Goal: Check status

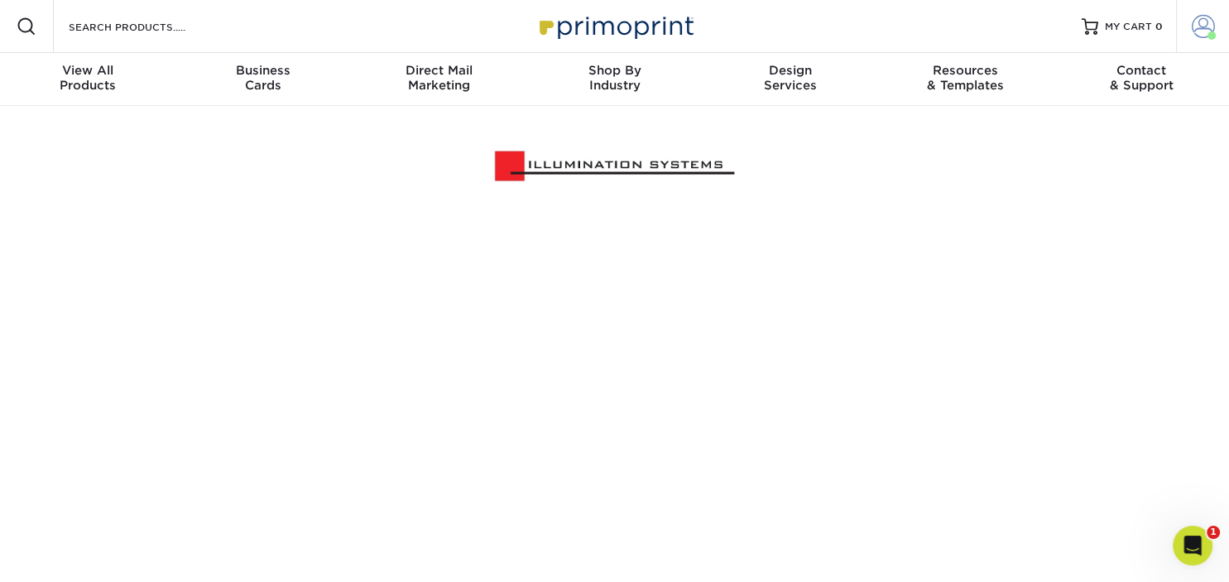
click at [1200, 28] on span at bounding box center [1203, 26] width 23 height 23
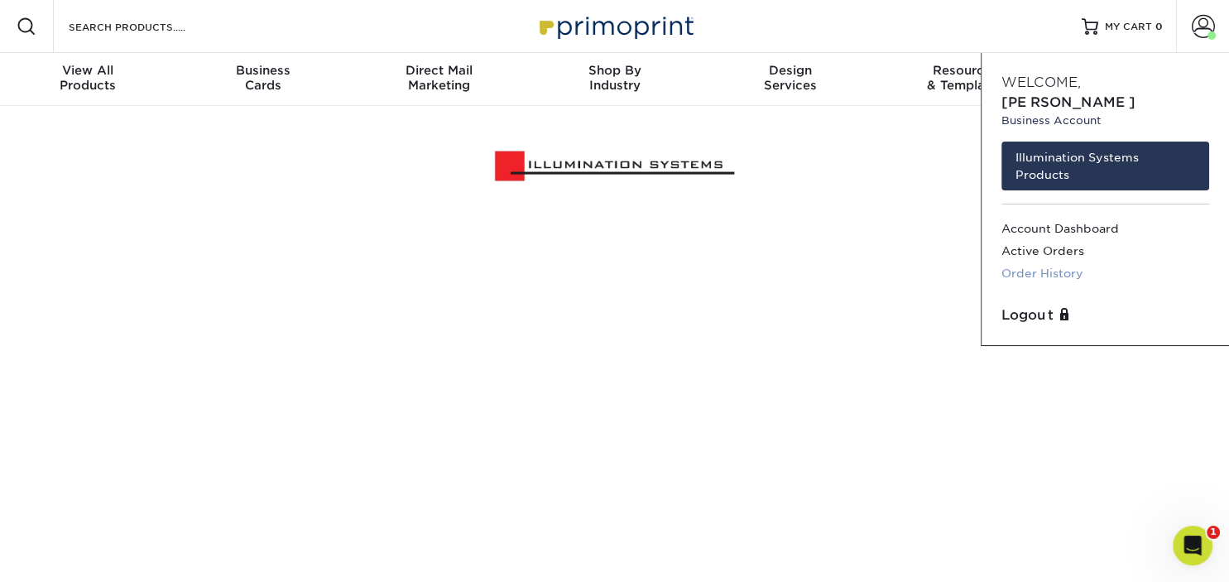
click at [1055, 262] on link "Order History" at bounding box center [1106, 273] width 208 height 22
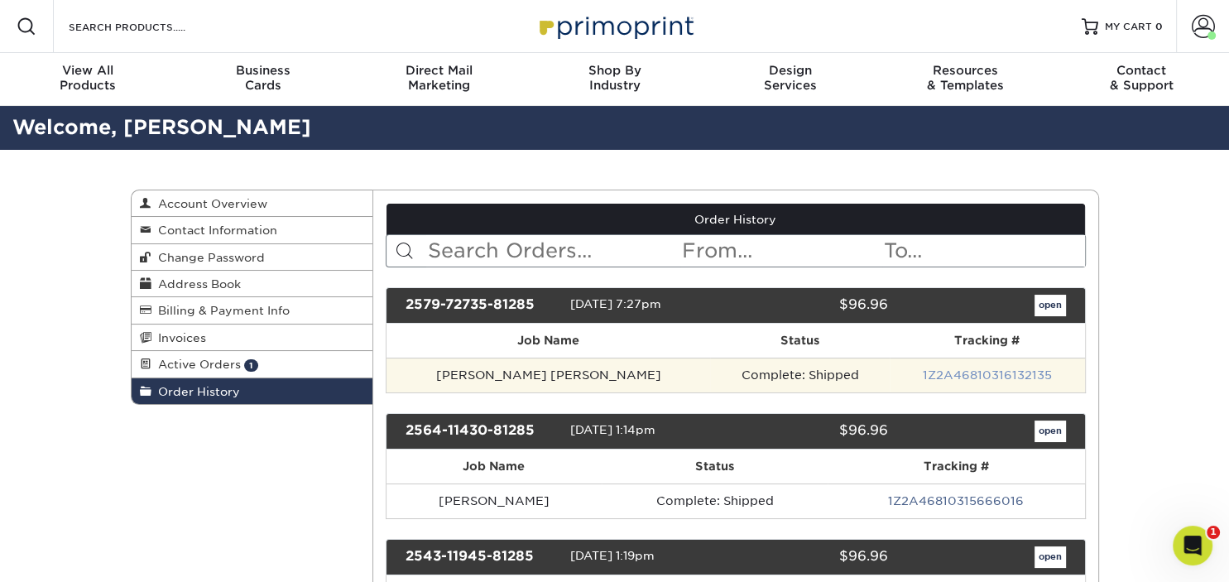
click at [959, 372] on link "1Z2A46810316132135" at bounding box center [987, 374] width 129 height 13
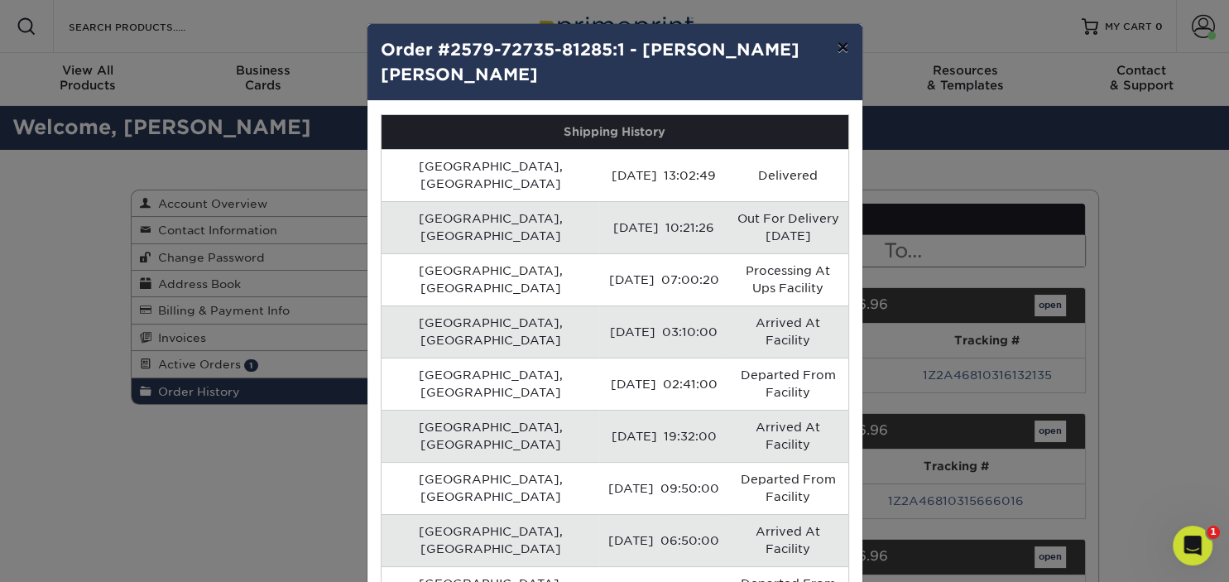
click at [847, 46] on button "×" at bounding box center [843, 47] width 38 height 46
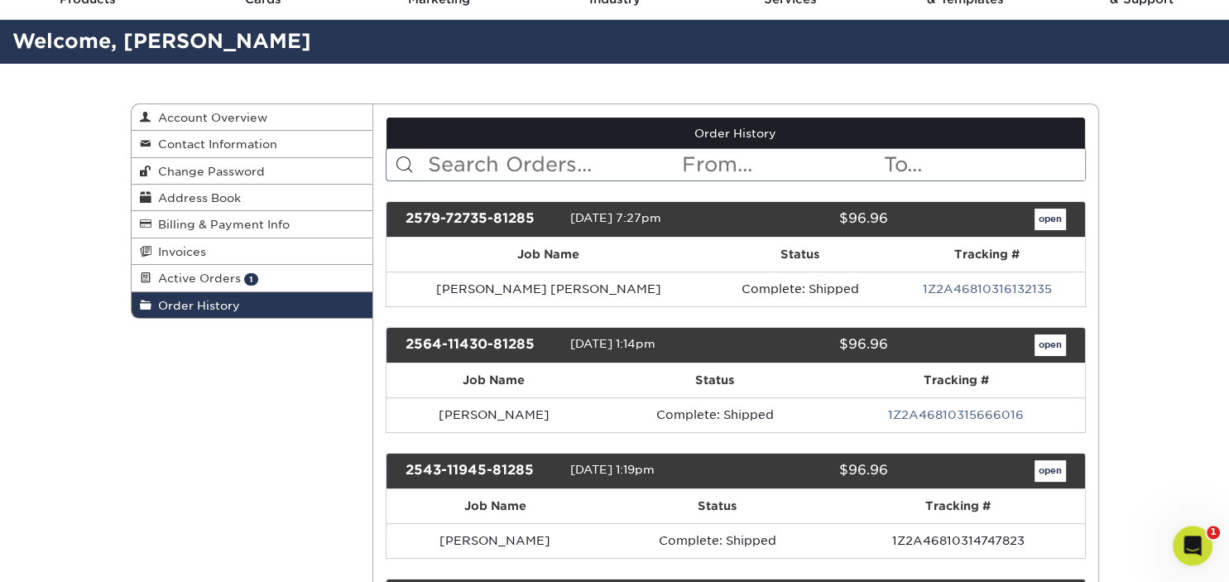
scroll to position [87, 0]
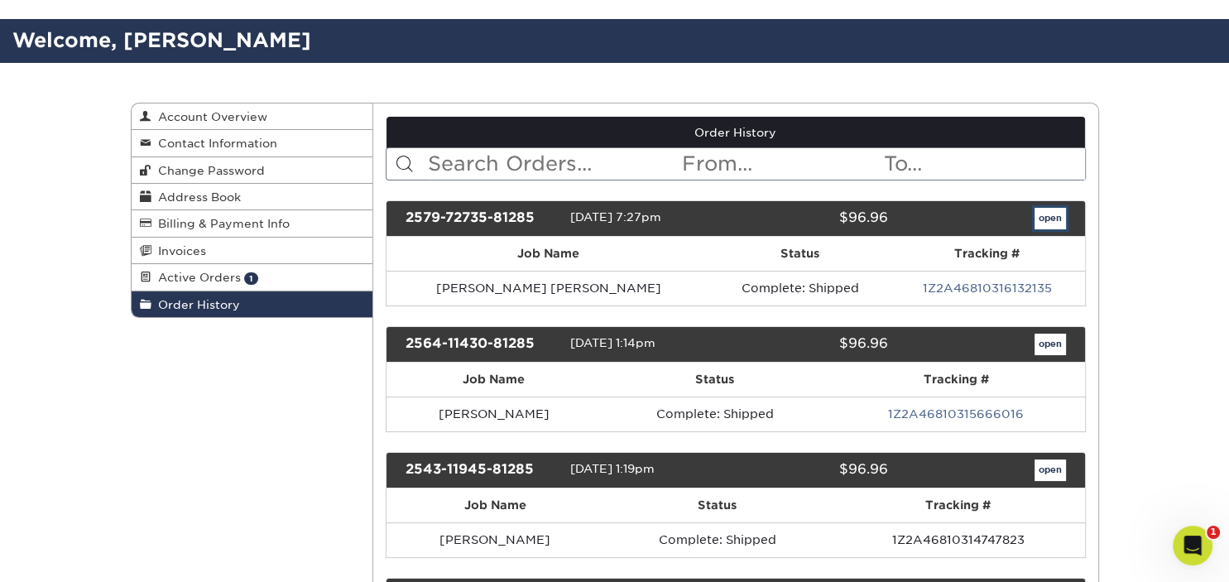
click at [1058, 219] on link "open" at bounding box center [1050, 219] width 31 height 22
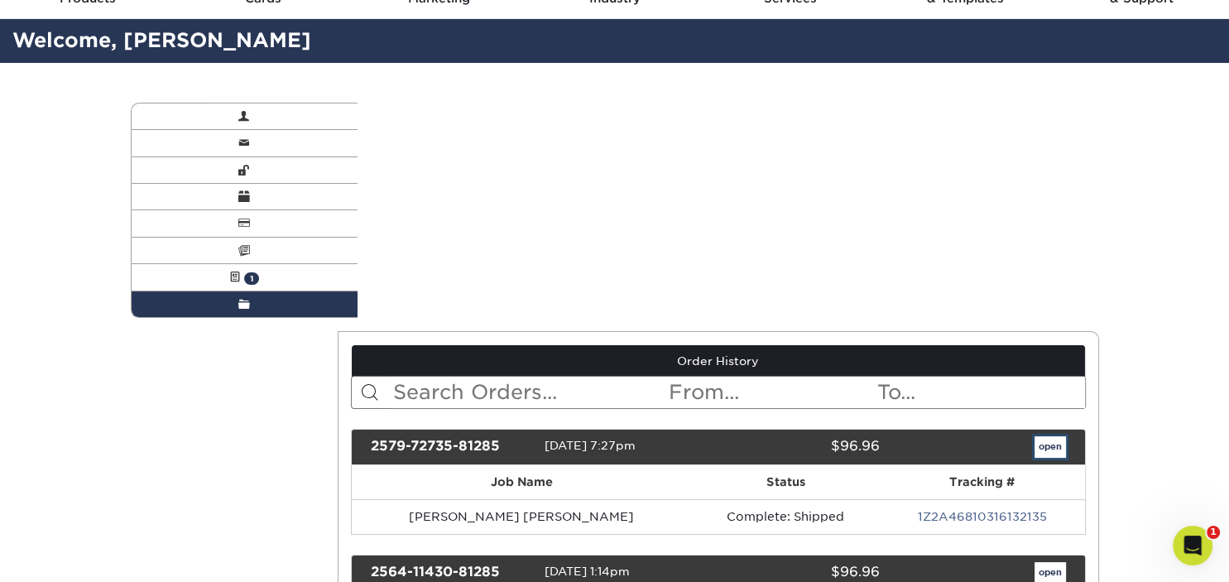
scroll to position [0, 0]
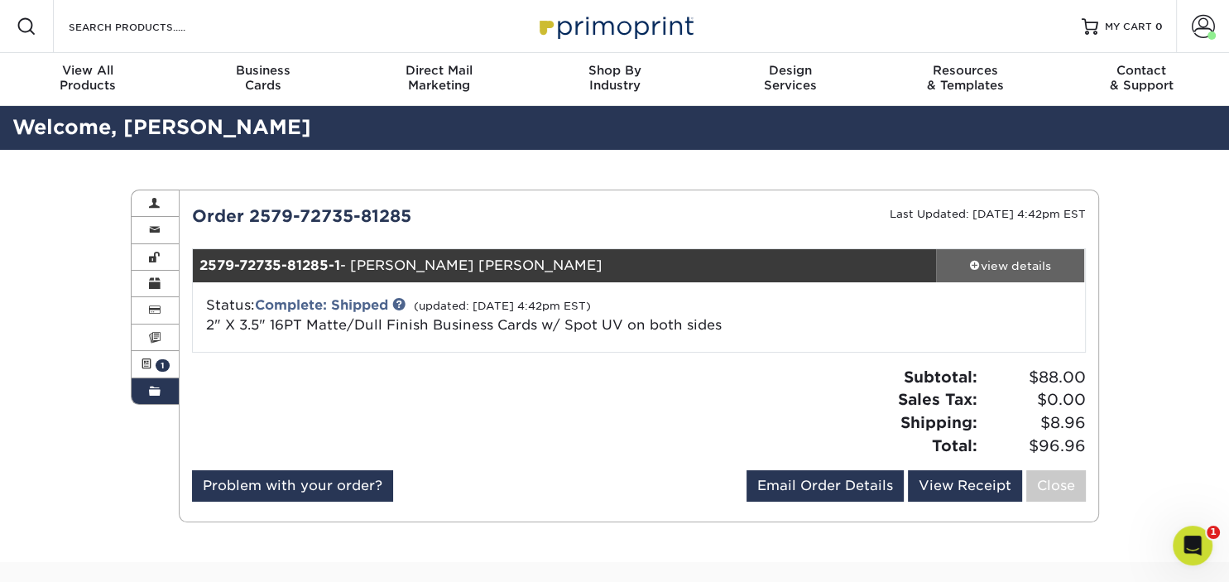
click at [1007, 270] on div "view details" at bounding box center [1010, 265] width 149 height 17
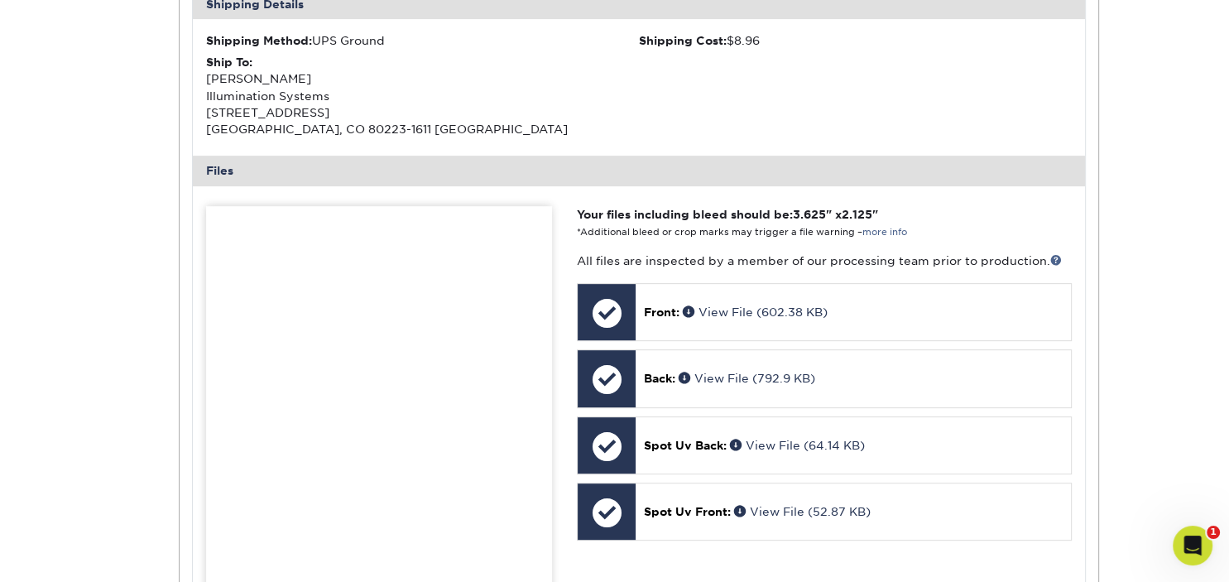
scroll to position [699, 0]
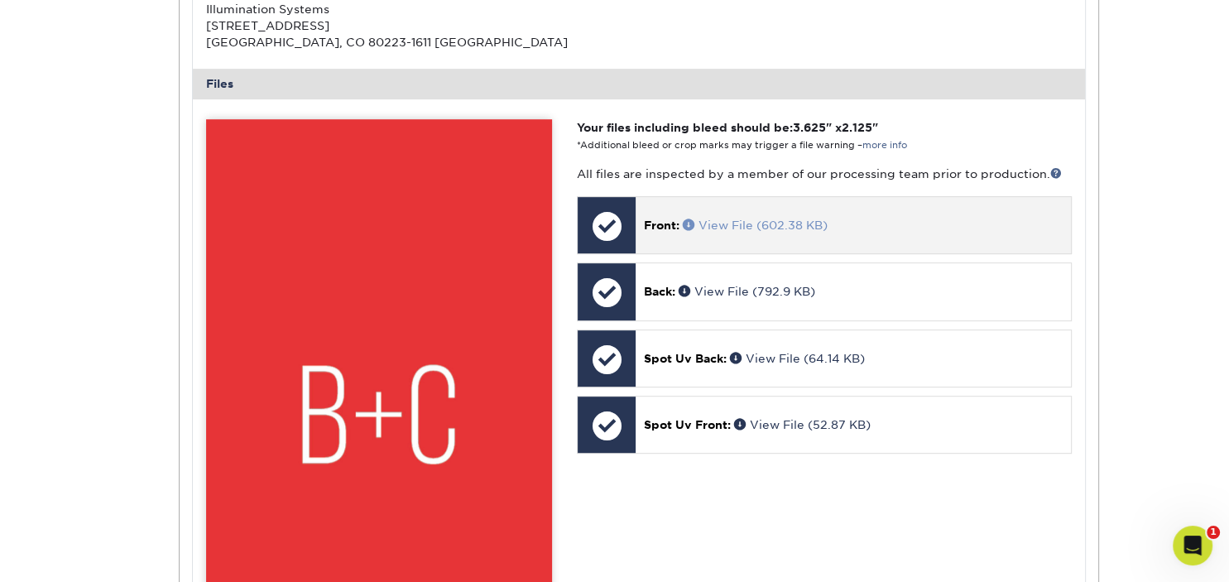
click at [721, 227] on link "View File (602.38 KB)" at bounding box center [755, 225] width 145 height 13
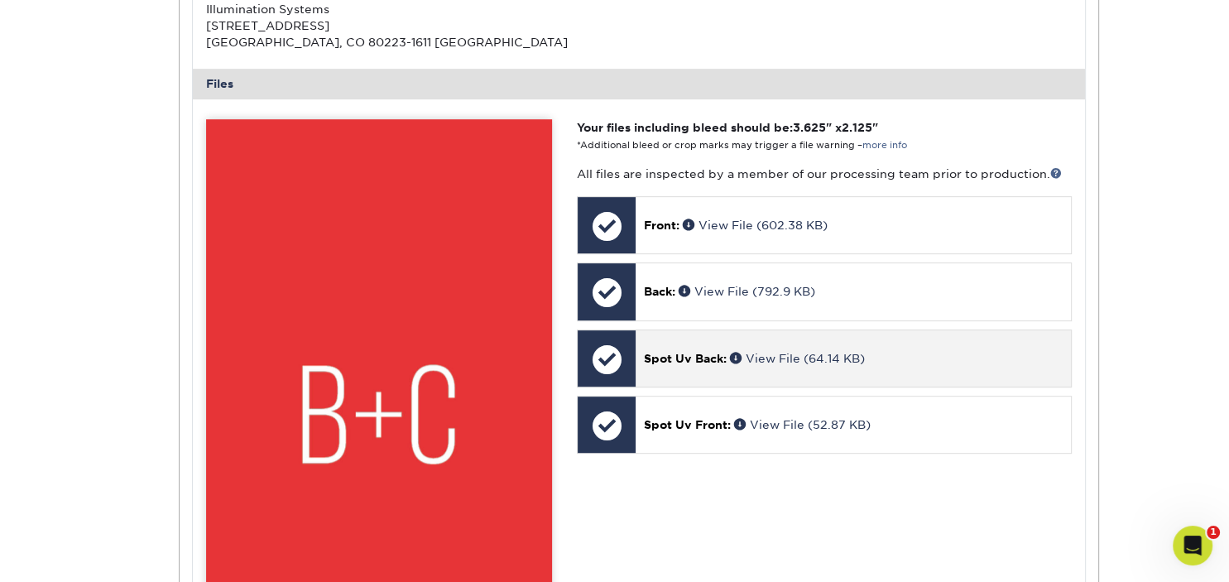
click at [721, 354] on span "Spot Uv Back:" at bounding box center [685, 358] width 83 height 13
click at [635, 358] on div at bounding box center [607, 359] width 58 height 58
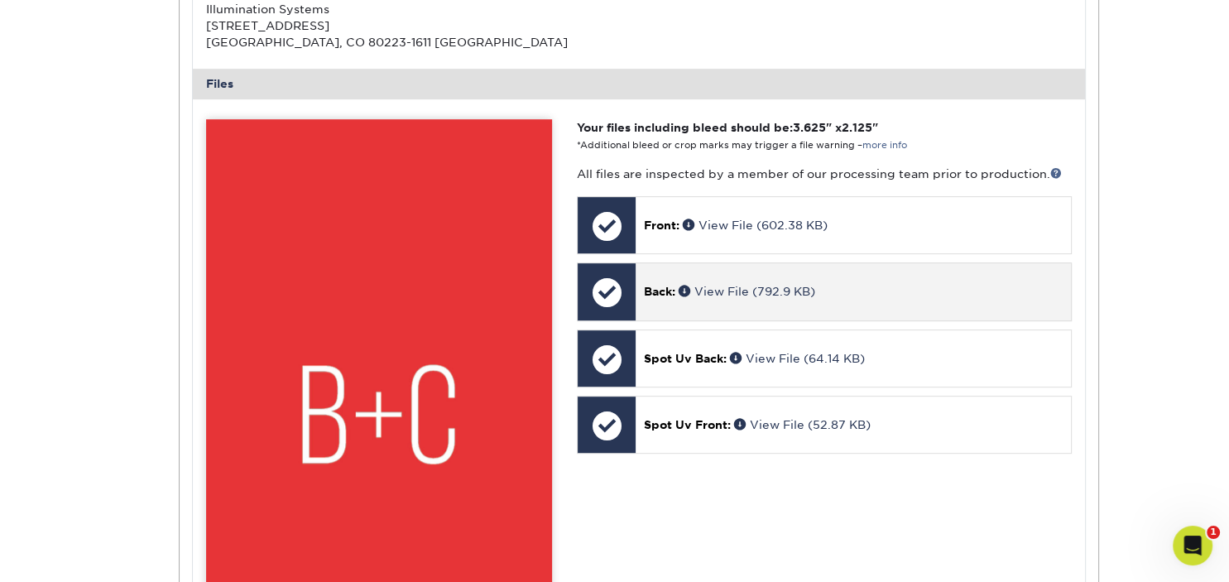
click at [671, 286] on span "Back:" at bounding box center [659, 291] width 31 height 13
click at [670, 291] on span "Back:" at bounding box center [659, 291] width 31 height 13
click at [719, 286] on link "View File (792.9 KB)" at bounding box center [747, 291] width 137 height 13
click at [677, 292] on p "Back: View File (792.9 KB)" at bounding box center [853, 291] width 418 height 17
click at [724, 285] on link "View File (792.9 KB)" at bounding box center [747, 291] width 137 height 13
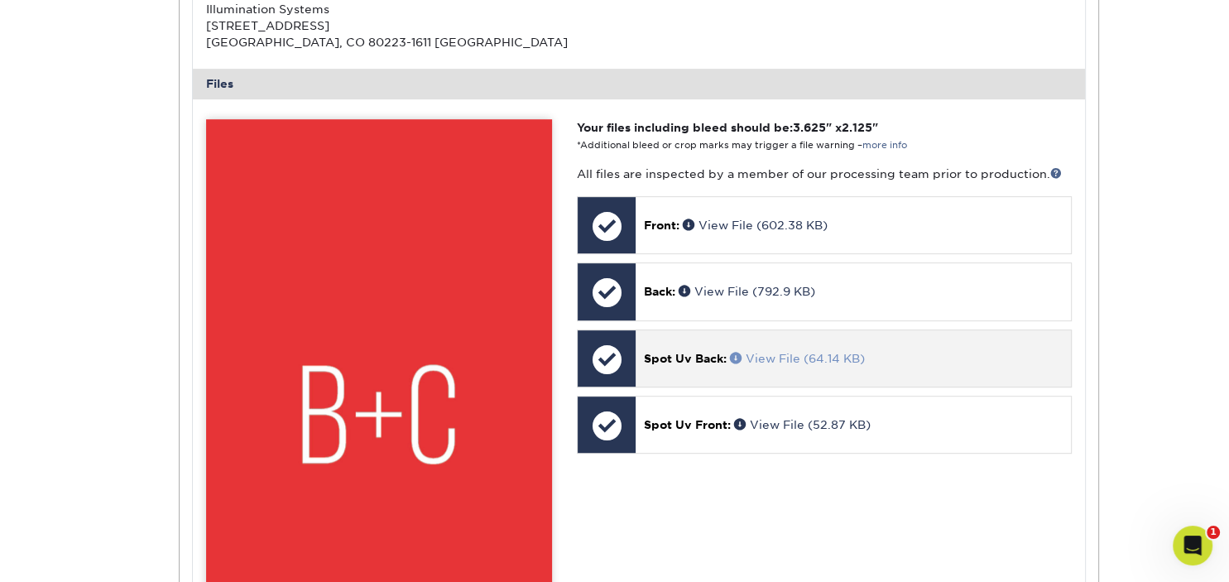
click at [789, 354] on link "View File (64.14 KB)" at bounding box center [797, 358] width 135 height 13
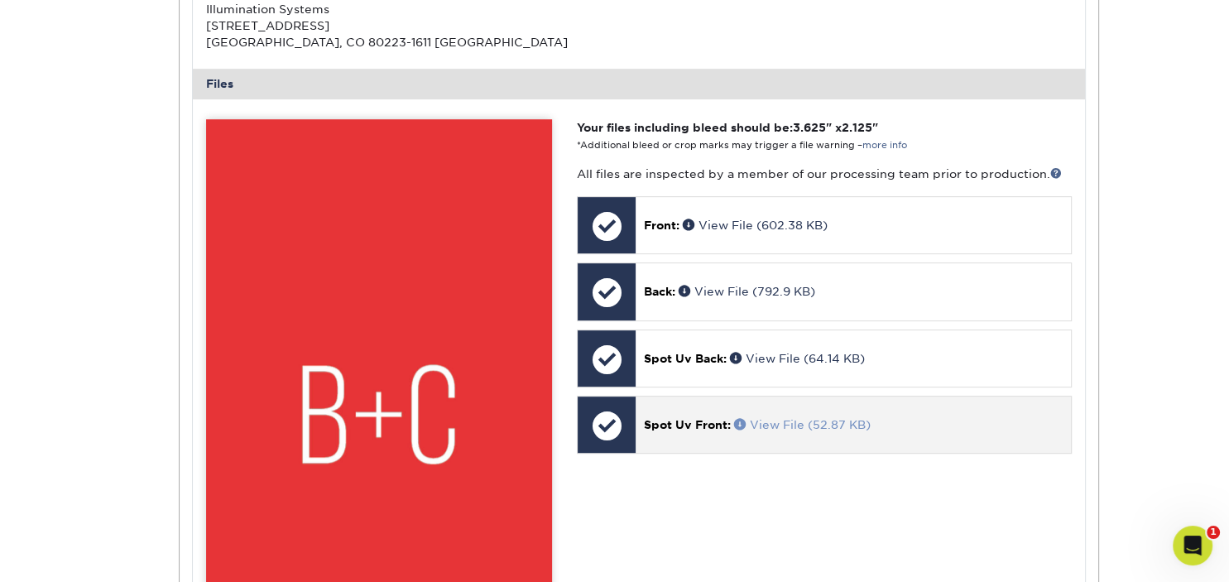
click at [783, 421] on link "View File (52.87 KB)" at bounding box center [802, 424] width 137 height 13
